Goal: Check status

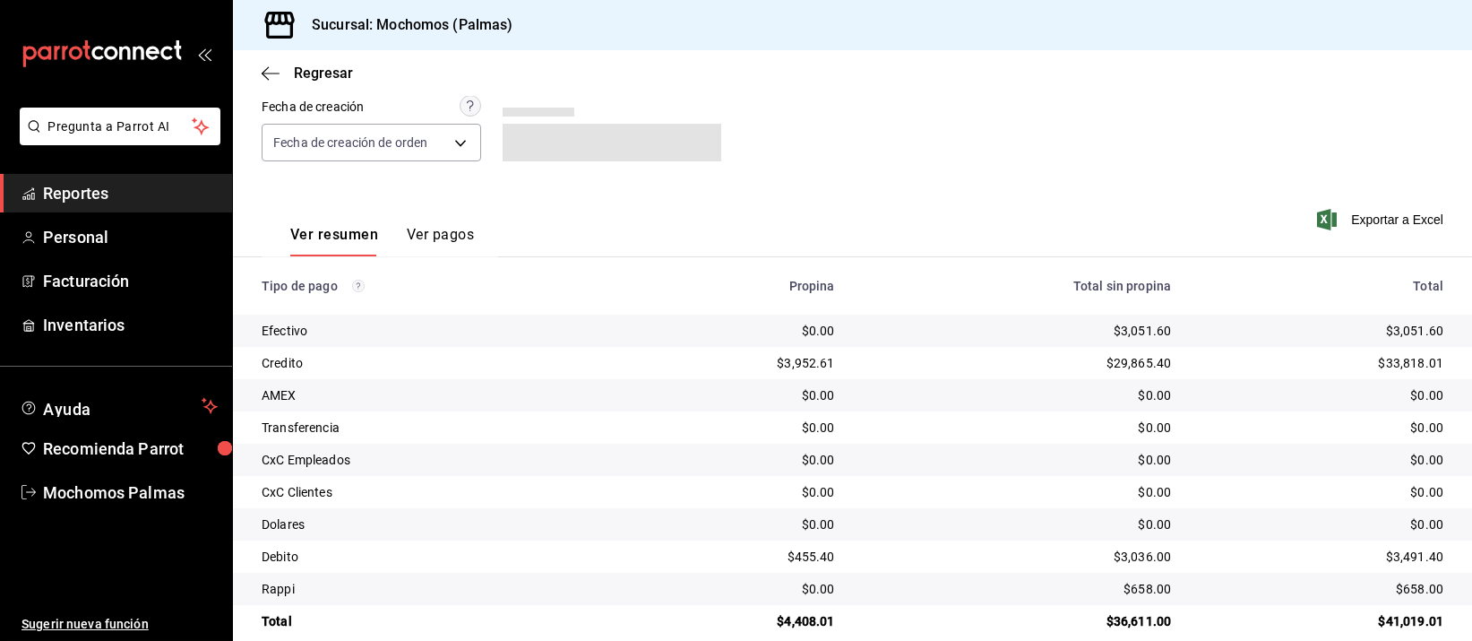
scroll to position [182, 0]
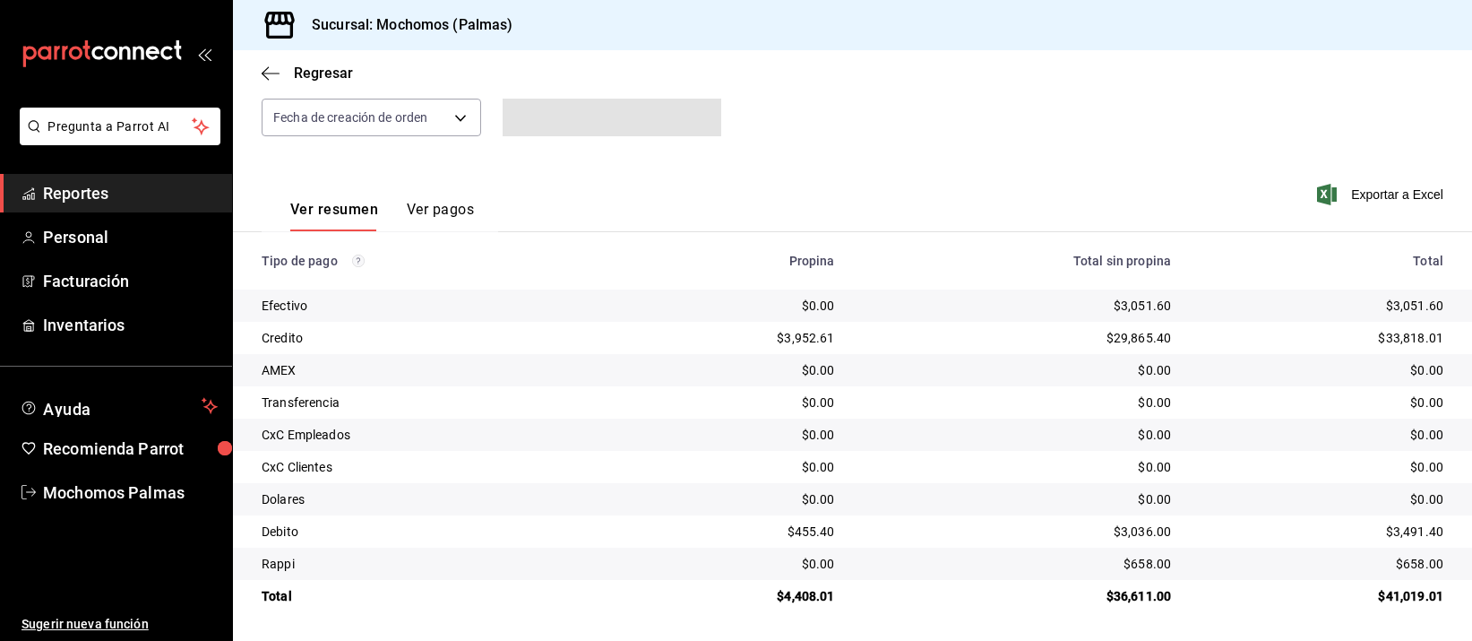
click at [856, 382] on td "$0.00" at bounding box center [1017, 370] width 337 height 32
click at [909, 429] on div "$0.00" at bounding box center [1018, 435] width 308 height 18
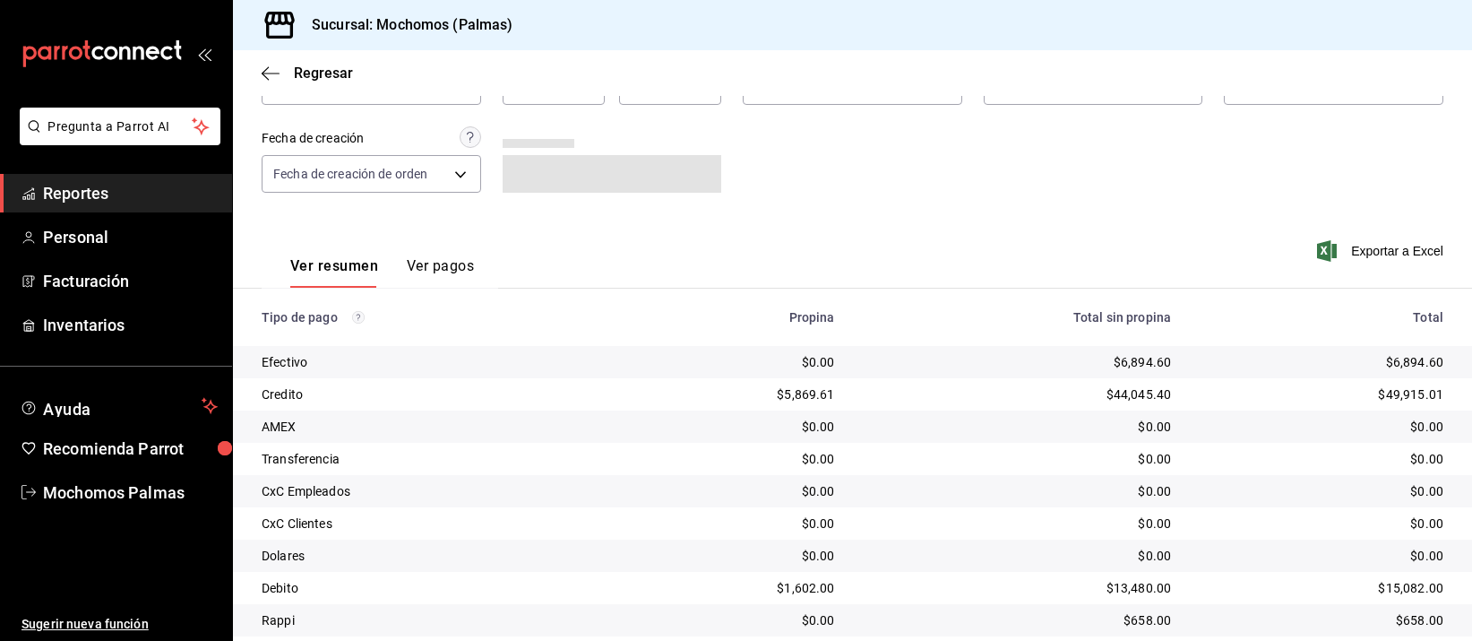
scroll to position [182, 0]
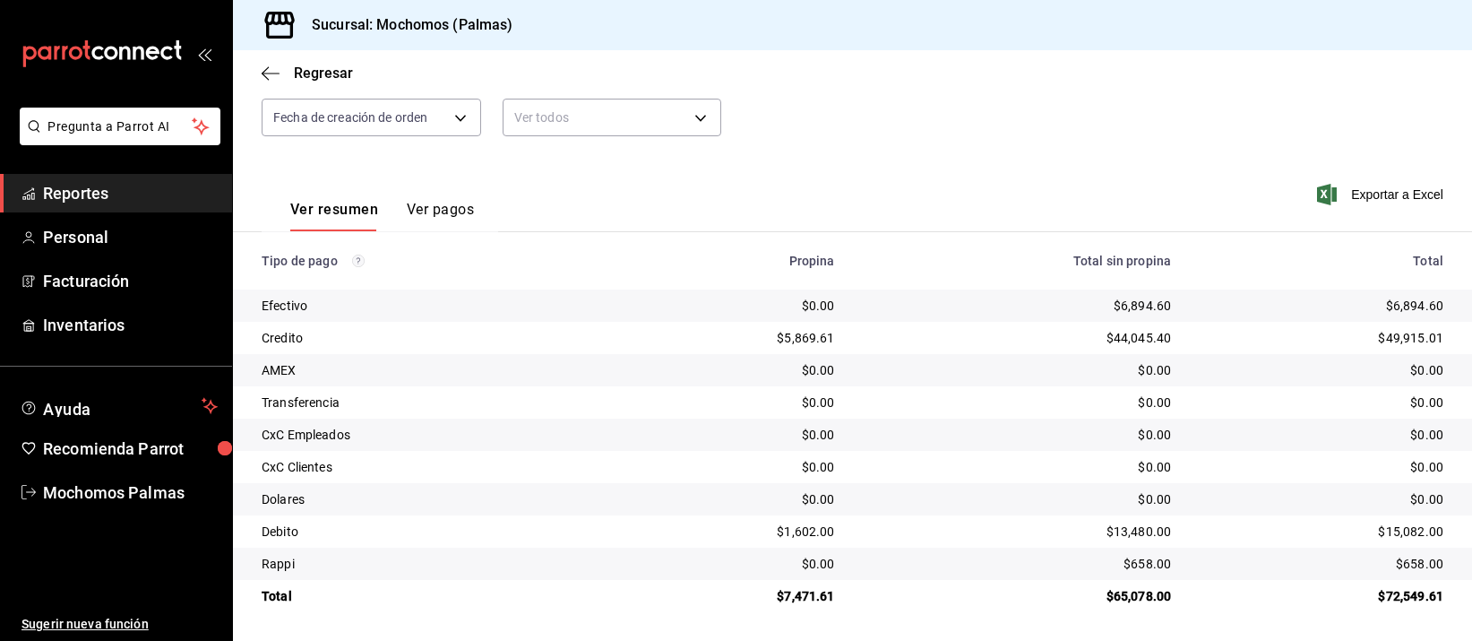
click at [1065, 424] on td "$0.00" at bounding box center [1017, 434] width 337 height 32
click at [1064, 424] on td "$0.00" at bounding box center [1017, 434] width 337 height 32
